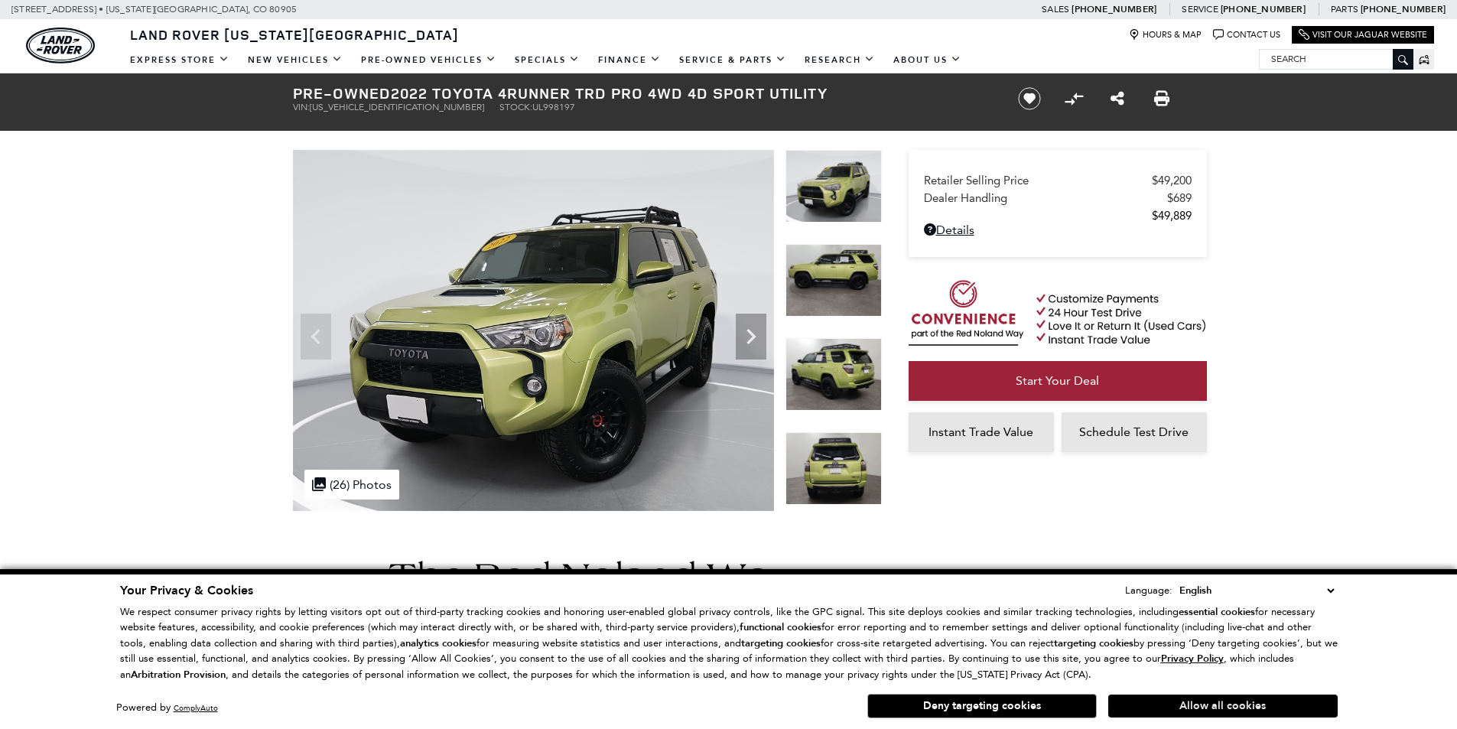
click at [1209, 713] on button "Allow all cookies" at bounding box center [1222, 706] width 229 height 23
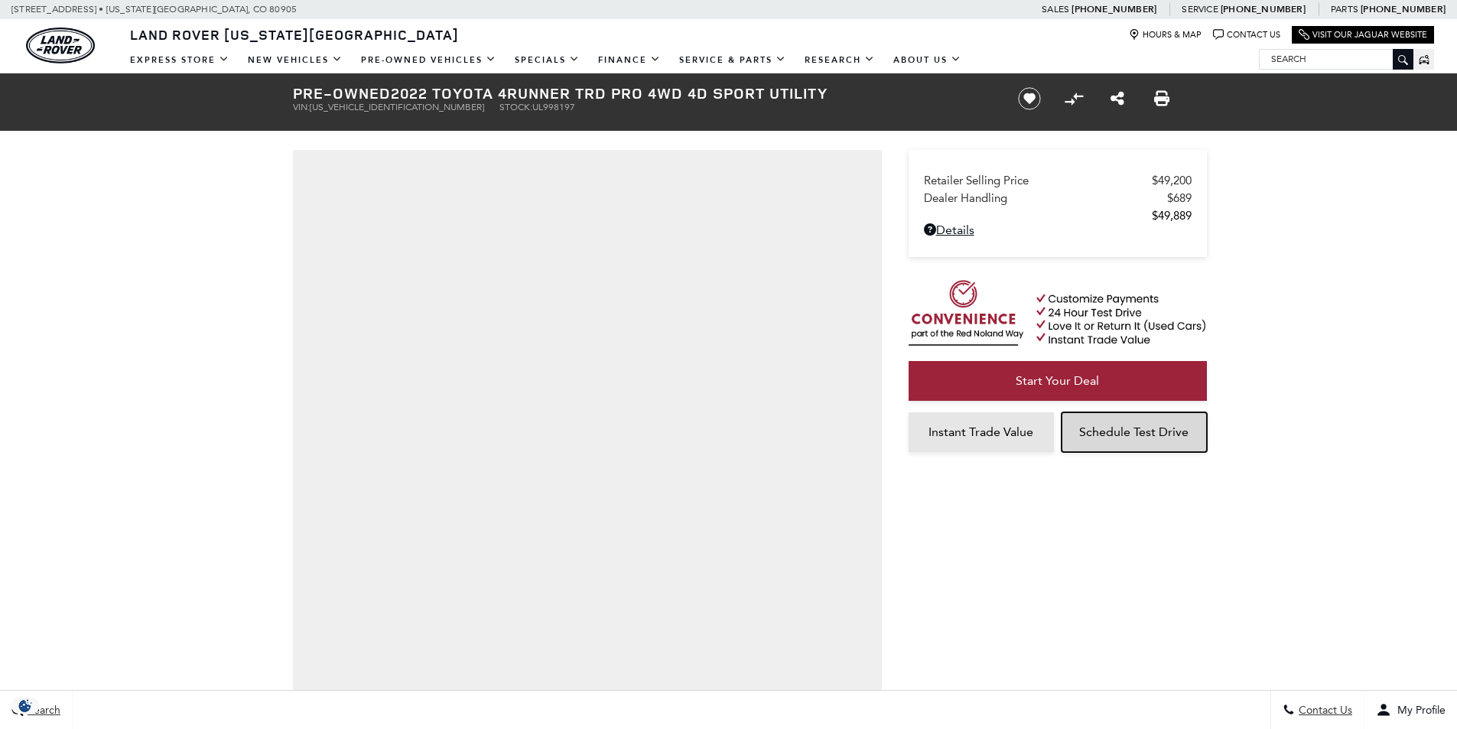
click at [1083, 452] on link "Schedule Test Drive" at bounding box center [1134, 432] width 145 height 40
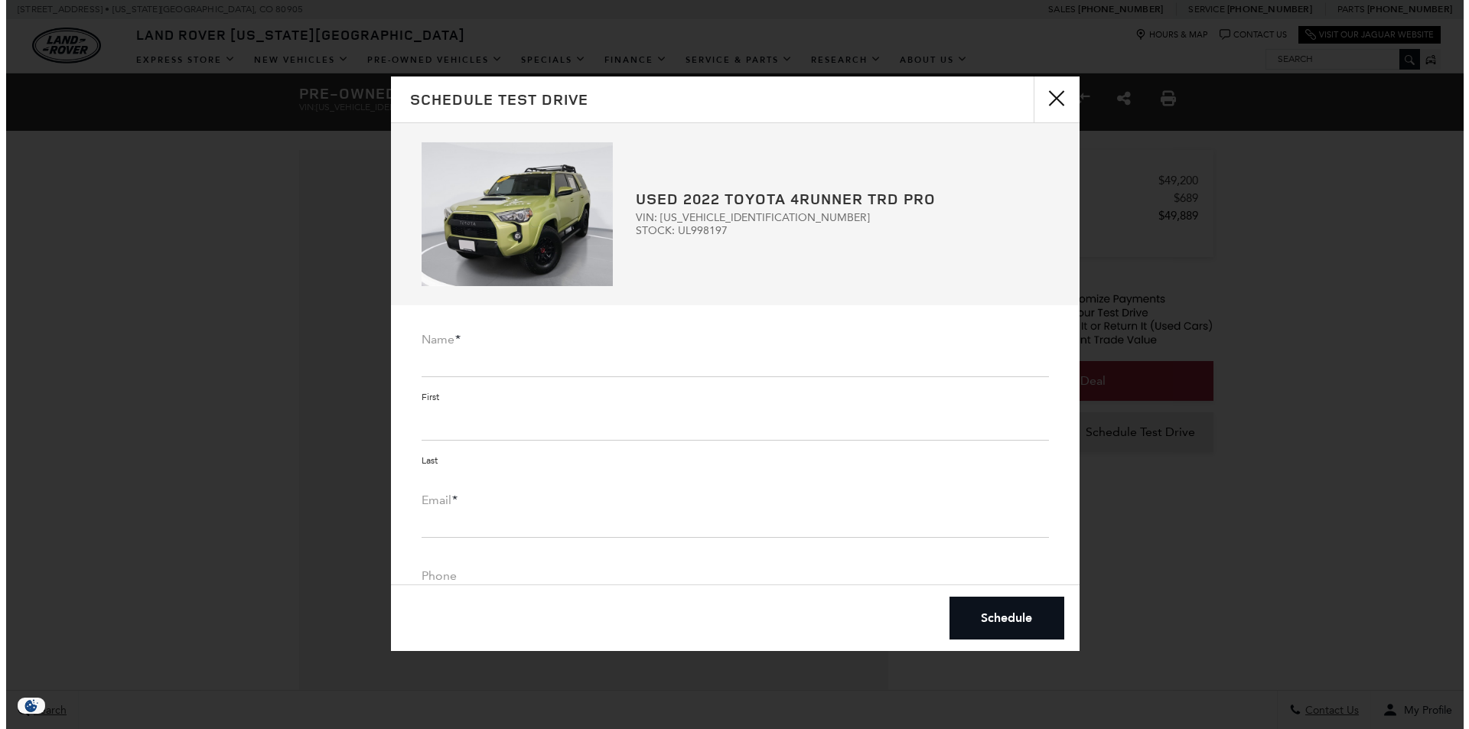
scroll to position [4, 0]
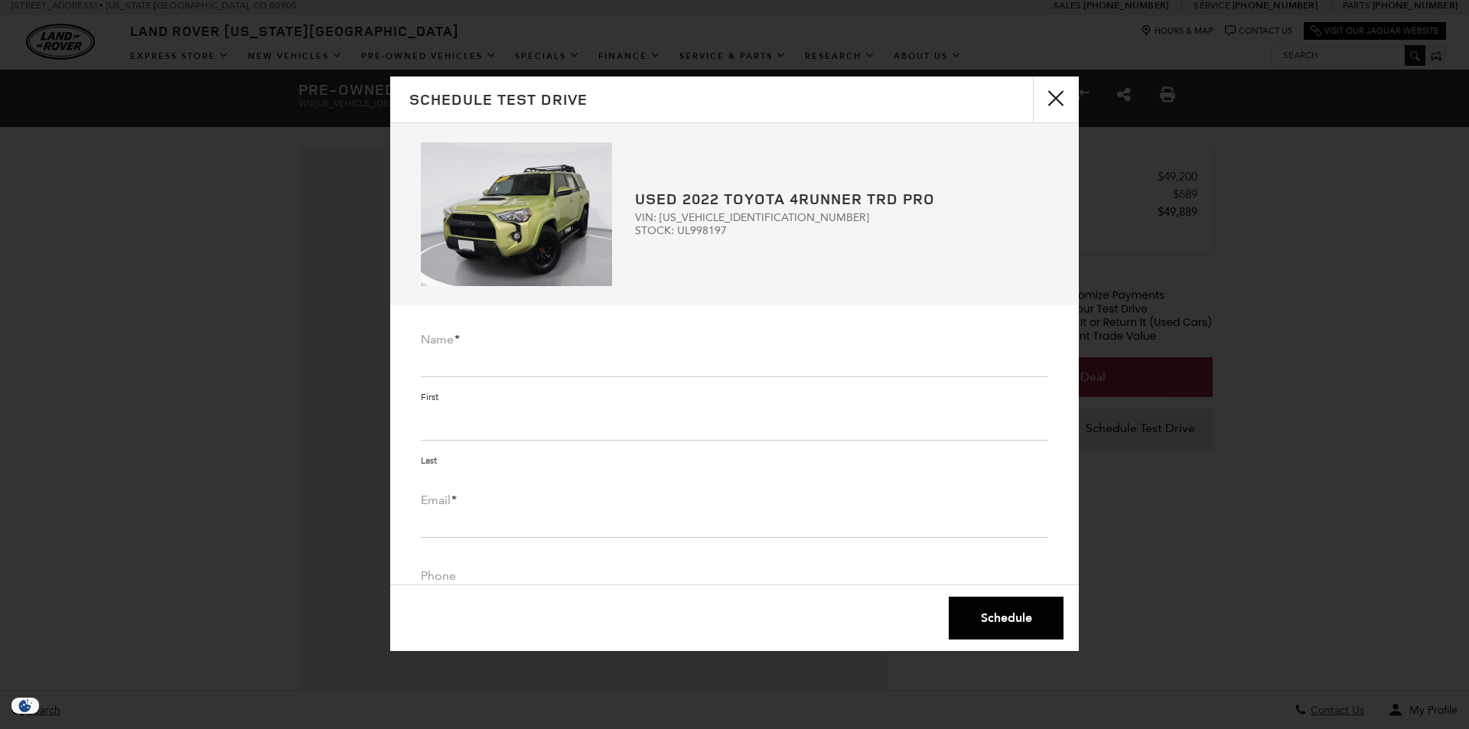
click at [983, 605] on button "Schedule" at bounding box center [1006, 618] width 115 height 43
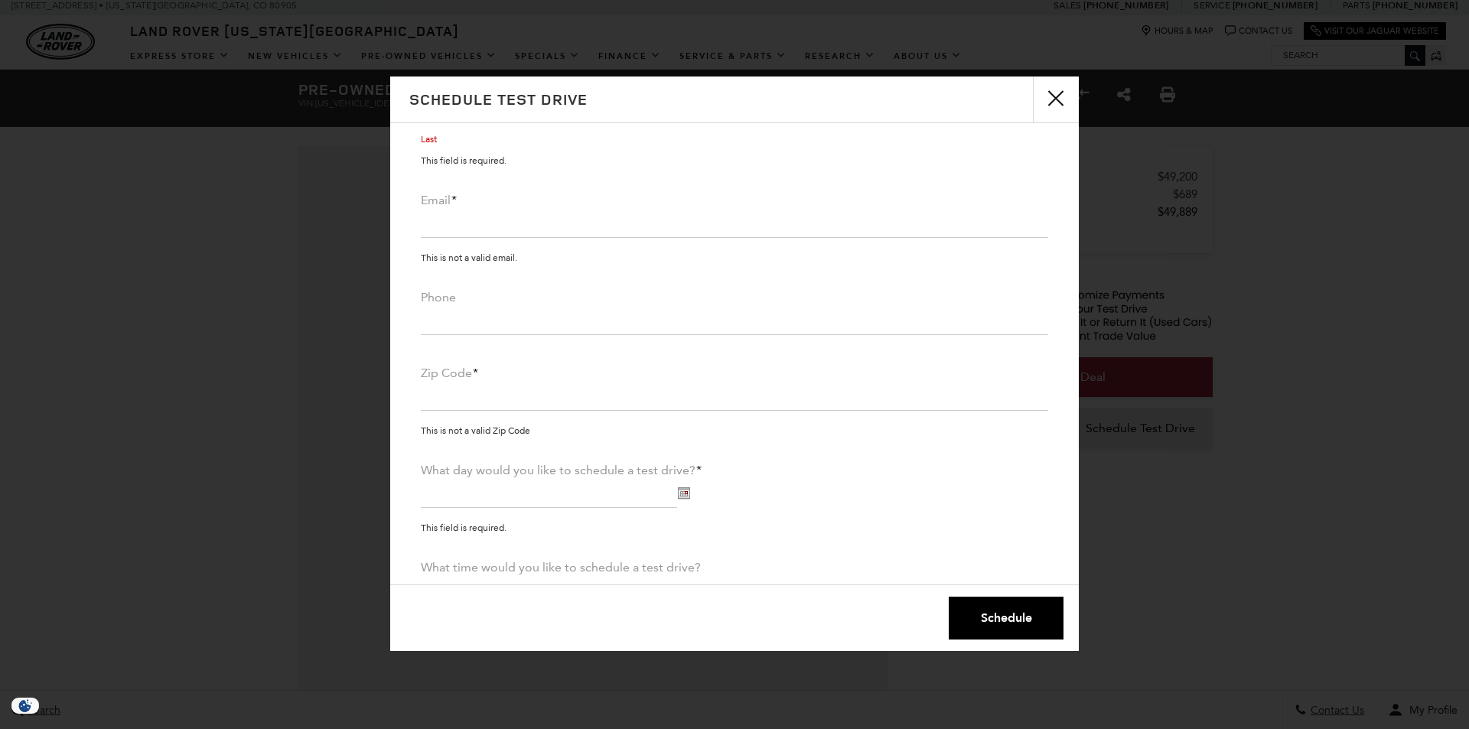
scroll to position [506, 0]
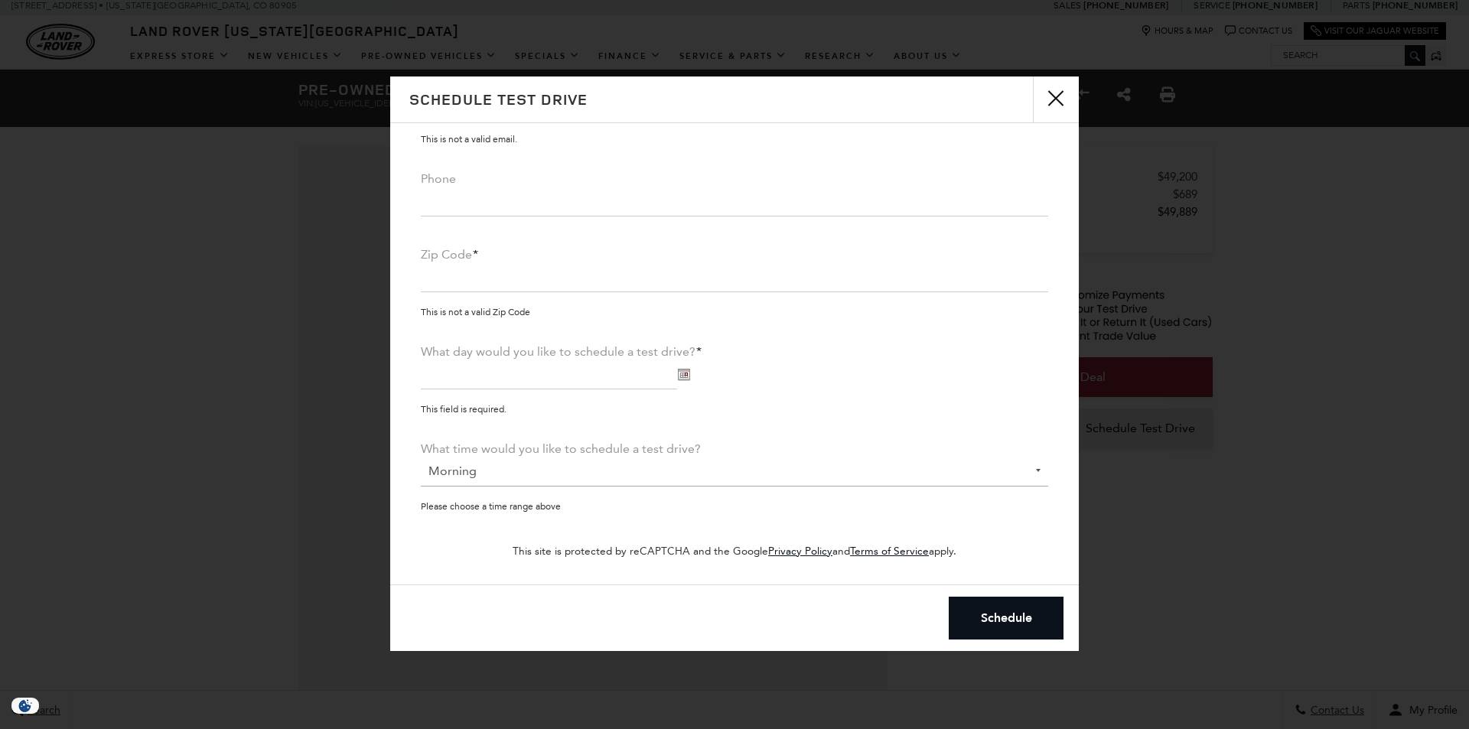
click at [482, 480] on select "Morning Afternoon Evening" at bounding box center [734, 471] width 627 height 31
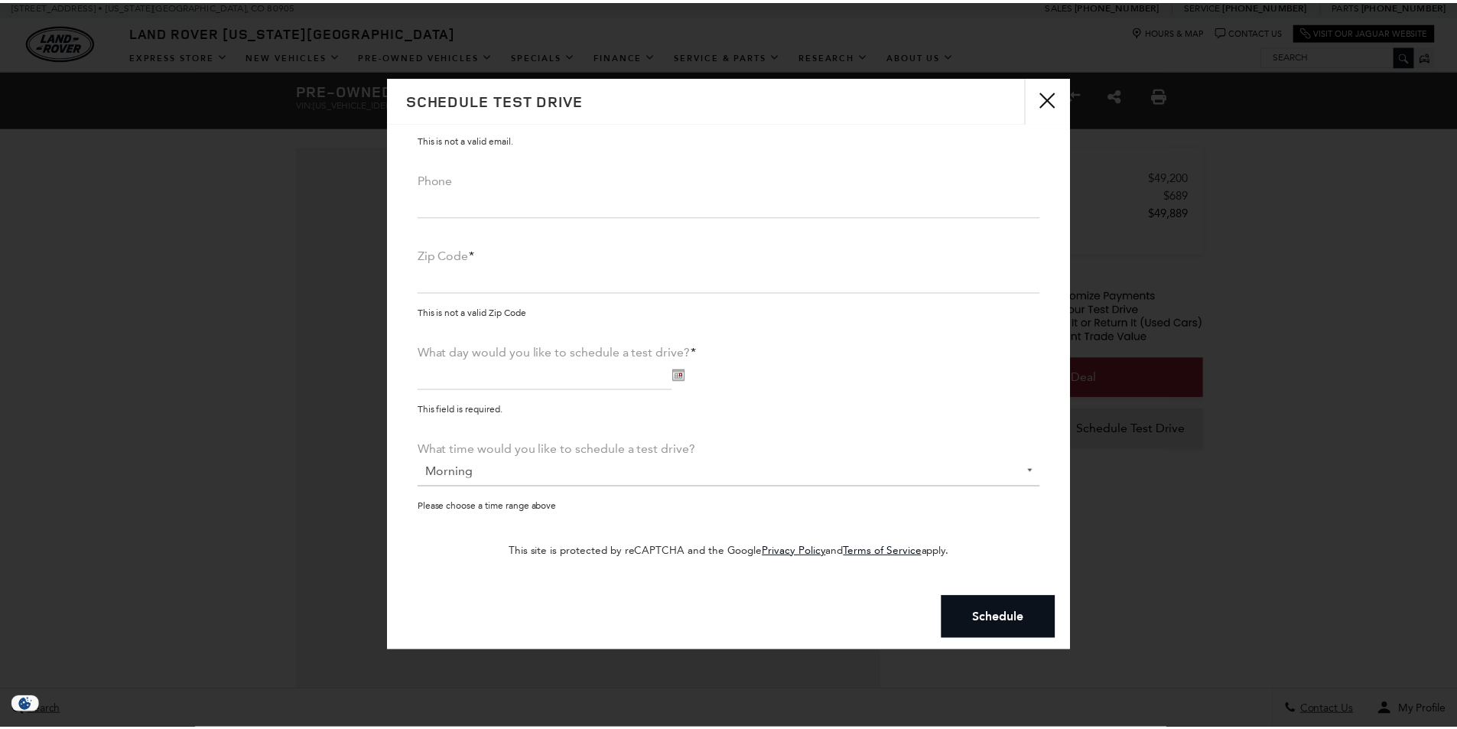
scroll to position [25, 0]
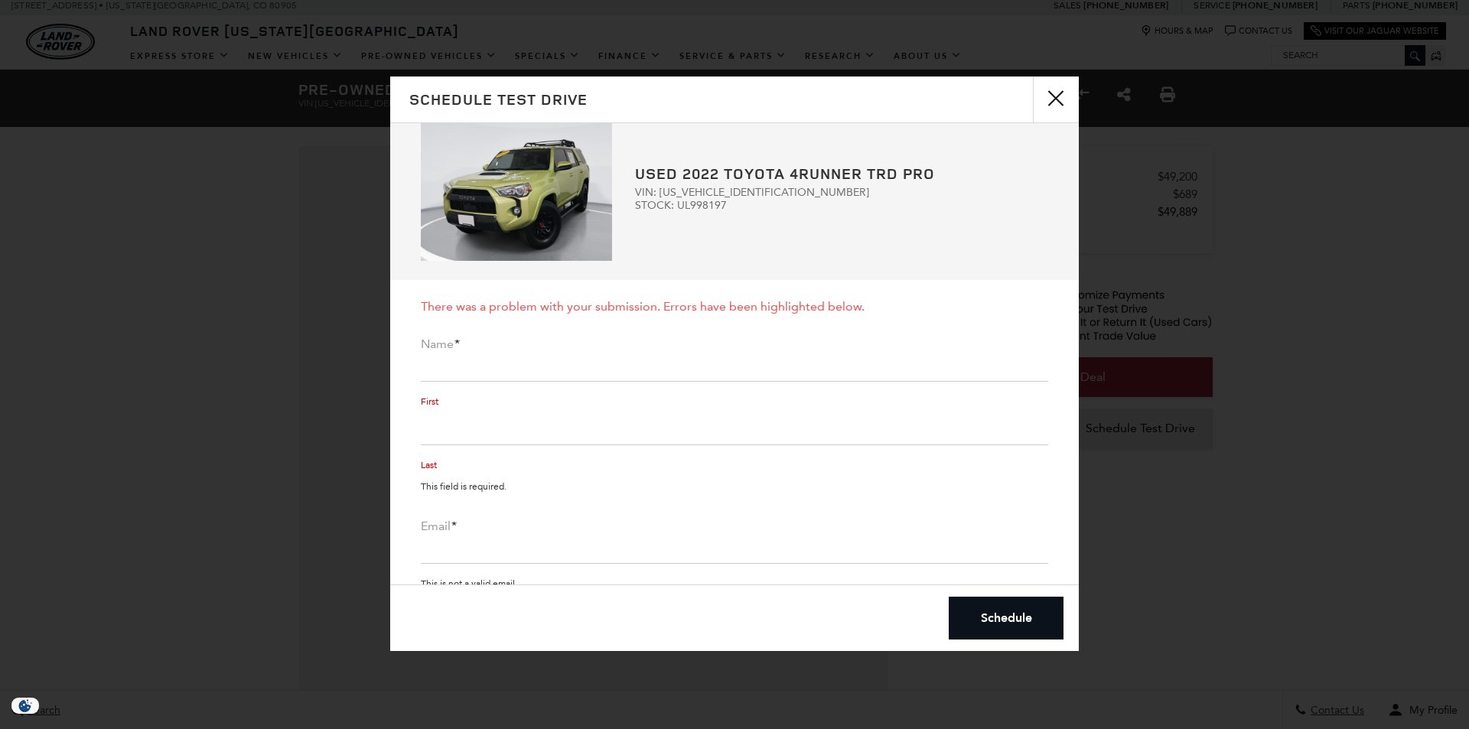
click at [1143, 34] on div "Schedule Test Drive Form Opened Schedule Test Drive Used 2022 Toyota 4Runner TR…" at bounding box center [734, 364] width 1469 height 729
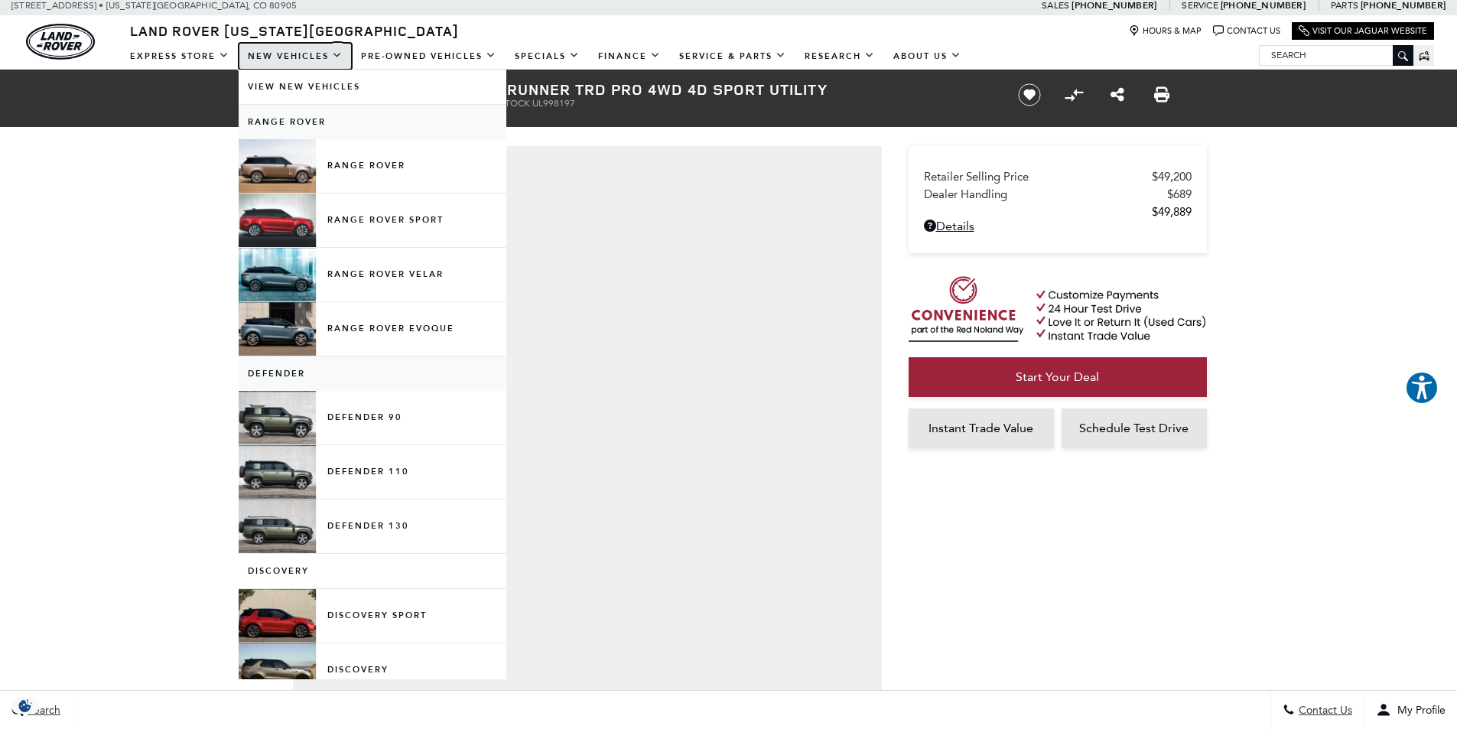
click at [254, 56] on link "New Vehicles" at bounding box center [295, 56] width 113 height 27
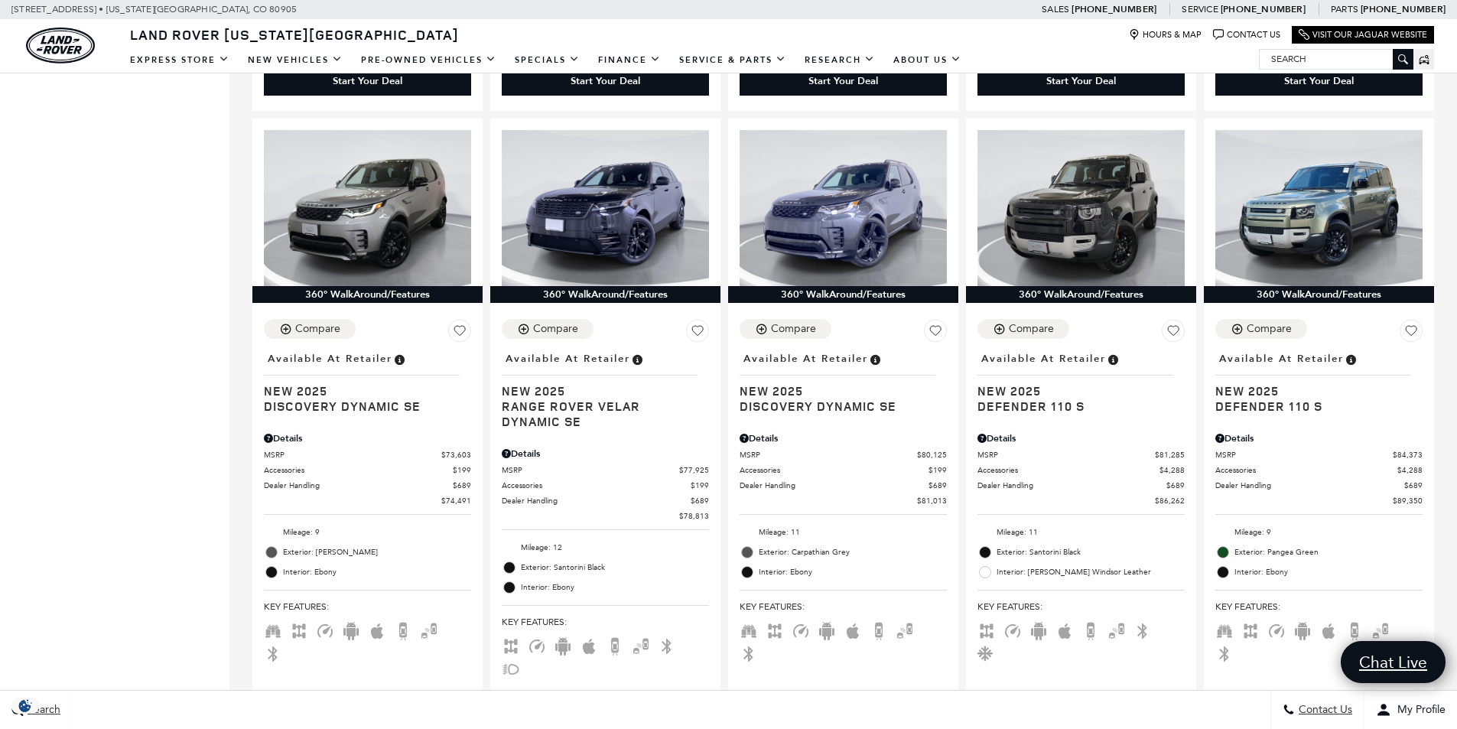
scroll to position [2295, 0]
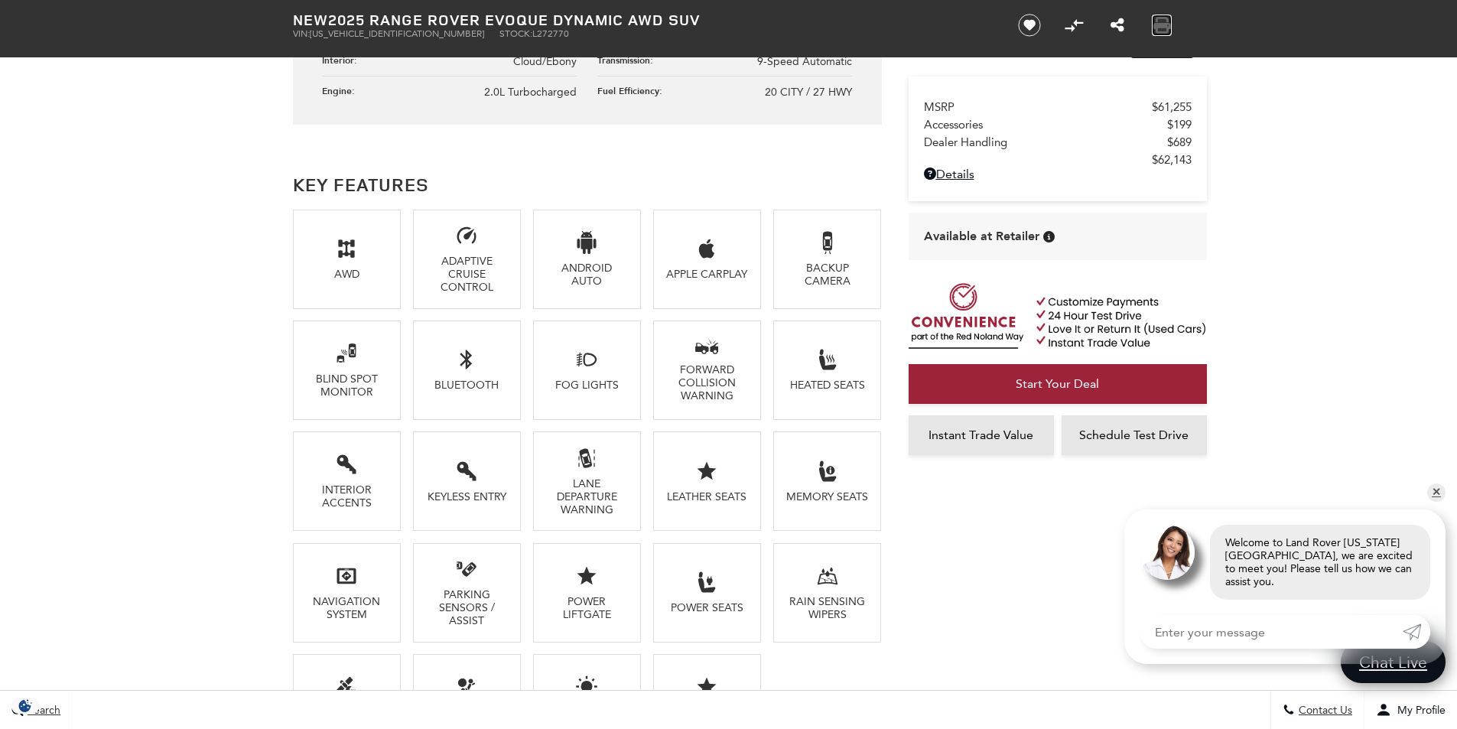
click at [1158, 18] on icon "Print this New 2025 Range Rover Evoque Dynamic AWD SUV" at bounding box center [1162, 25] width 17 height 17
